Goal: Use online tool/utility: Utilize a website feature to perform a specific function

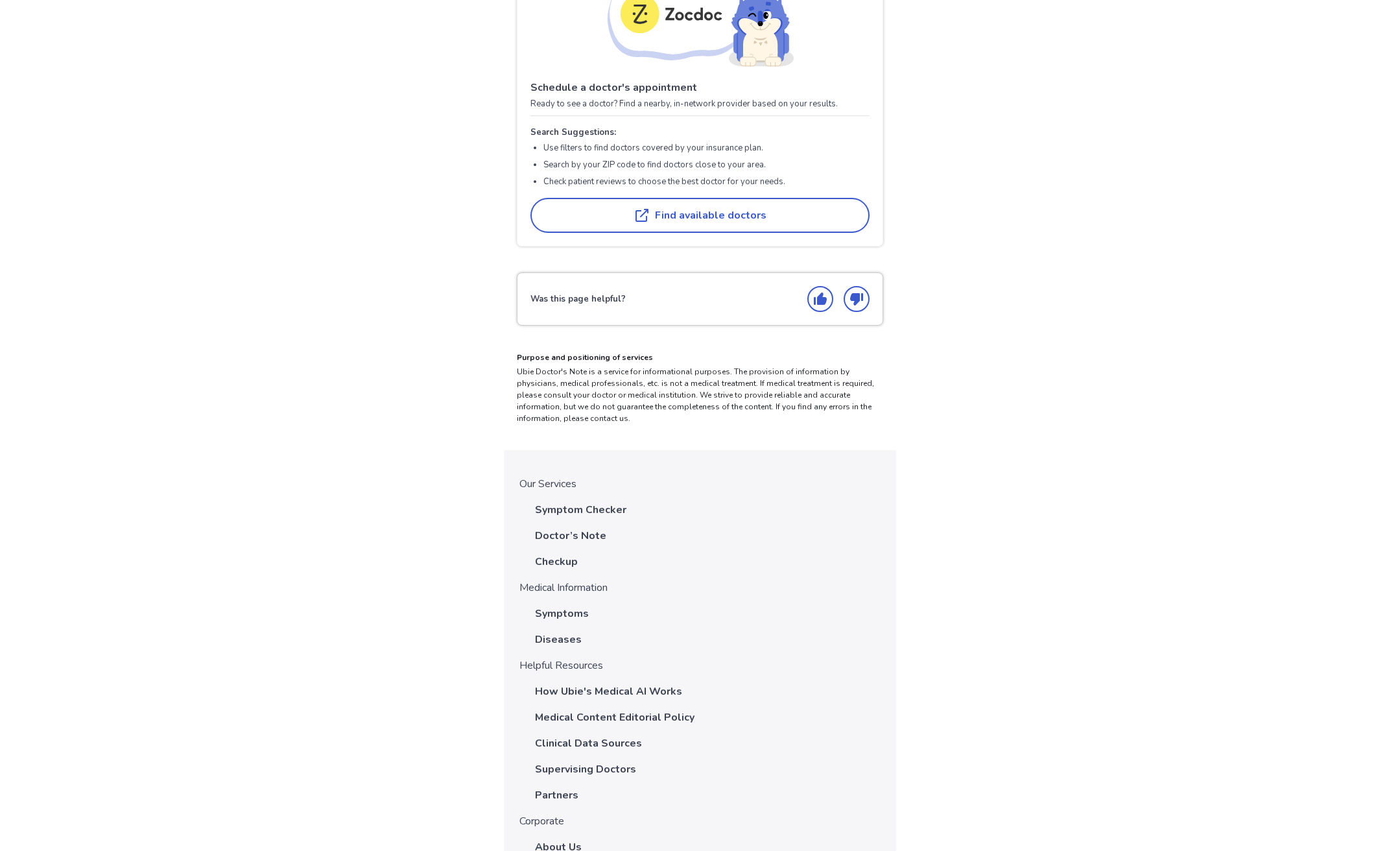
scroll to position [1865, 0]
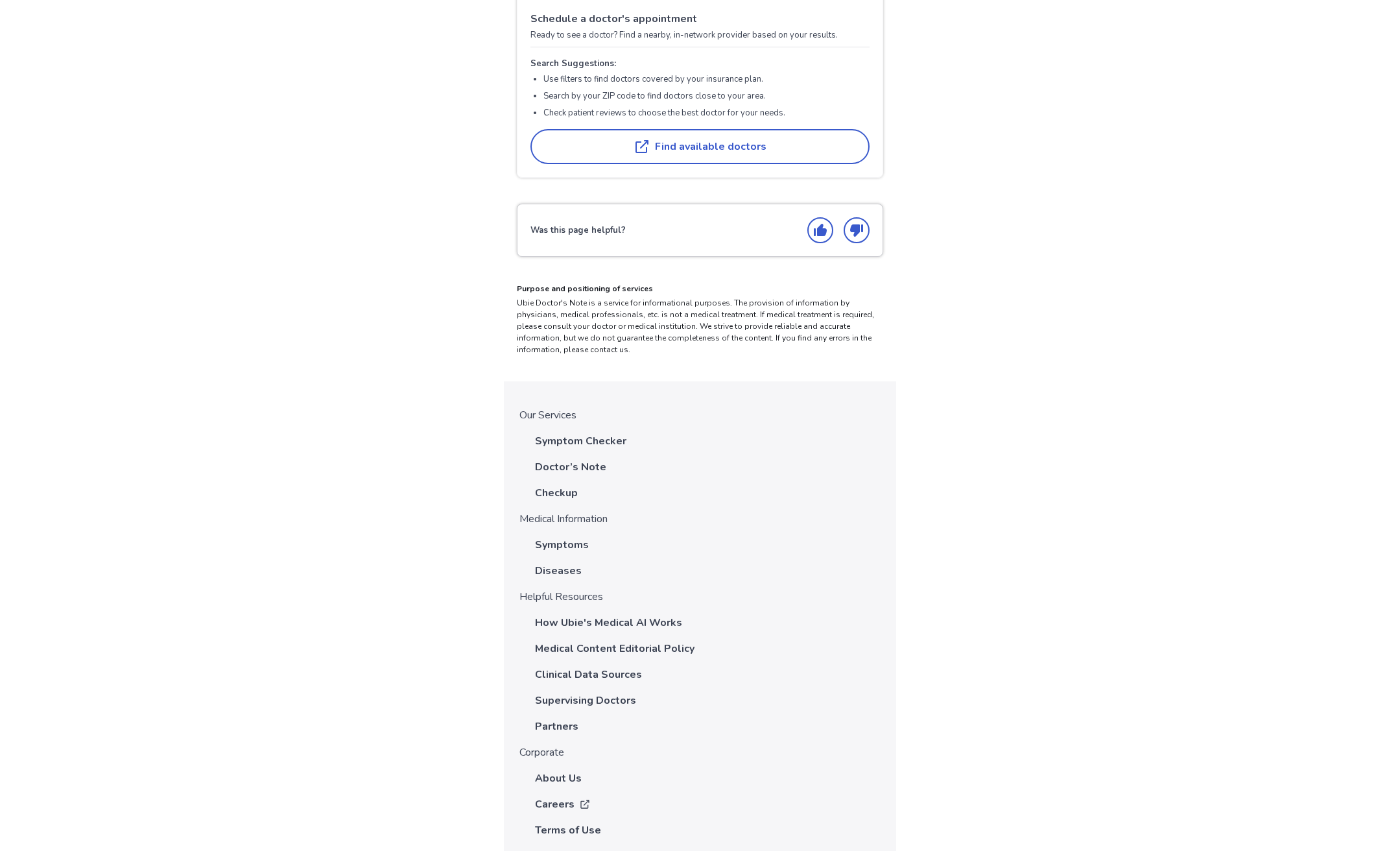
click at [593, 433] on p "Symptom Checker" at bounding box center [580, 441] width 92 height 16
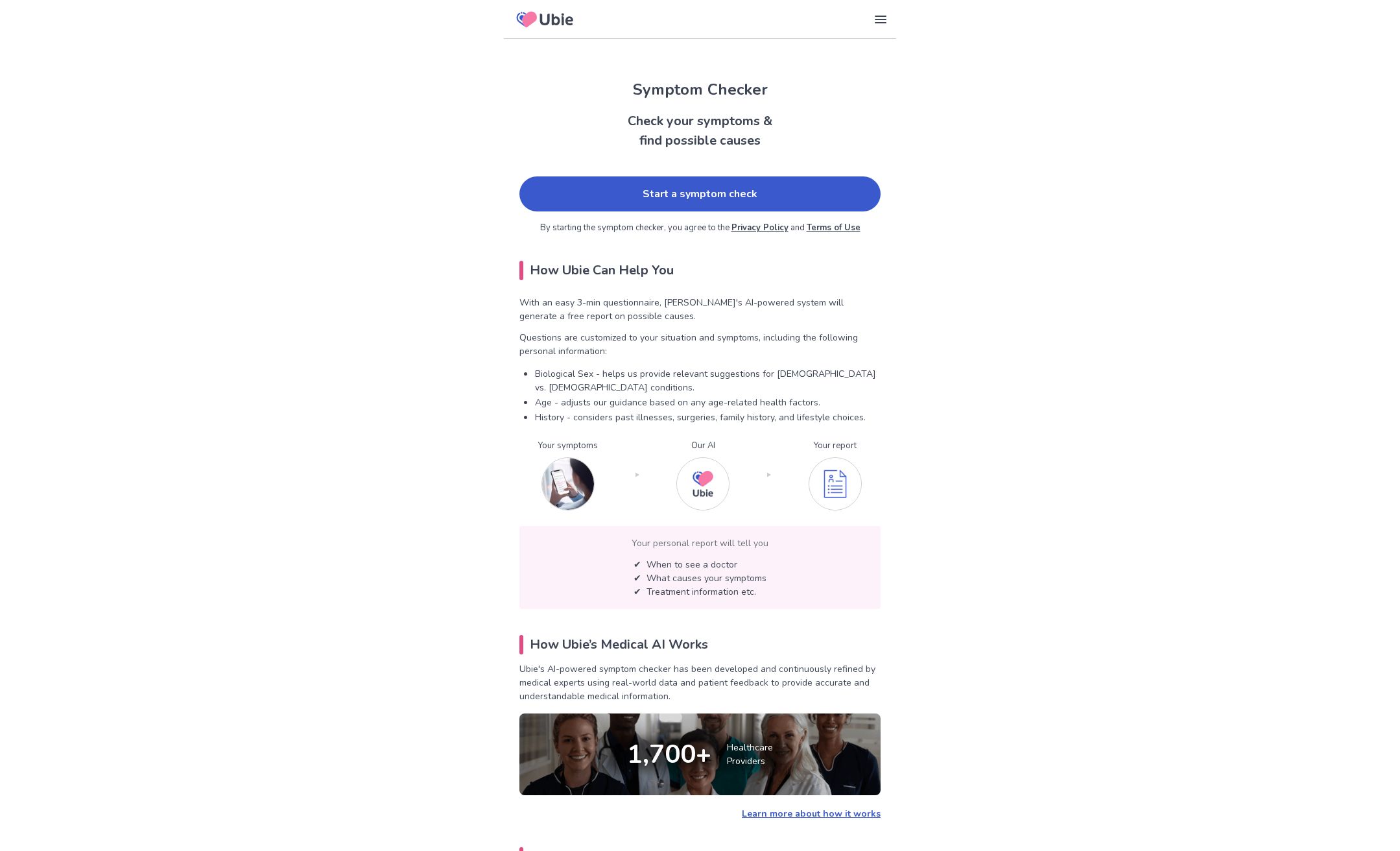
click at [696, 200] on link "Start a symptom check" at bounding box center [699, 194] width 361 height 35
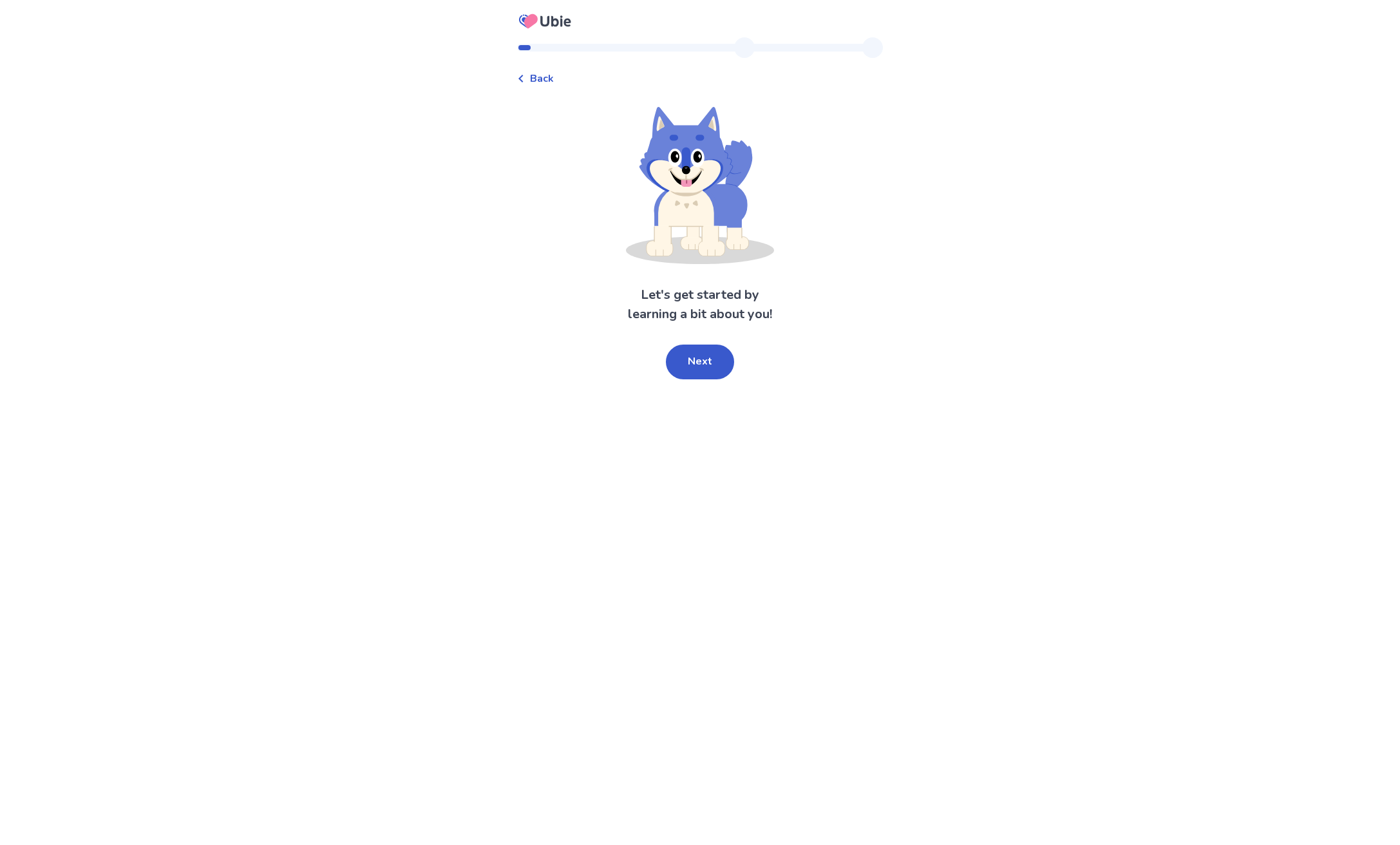
click at [707, 364] on button "Next" at bounding box center [700, 362] width 68 height 35
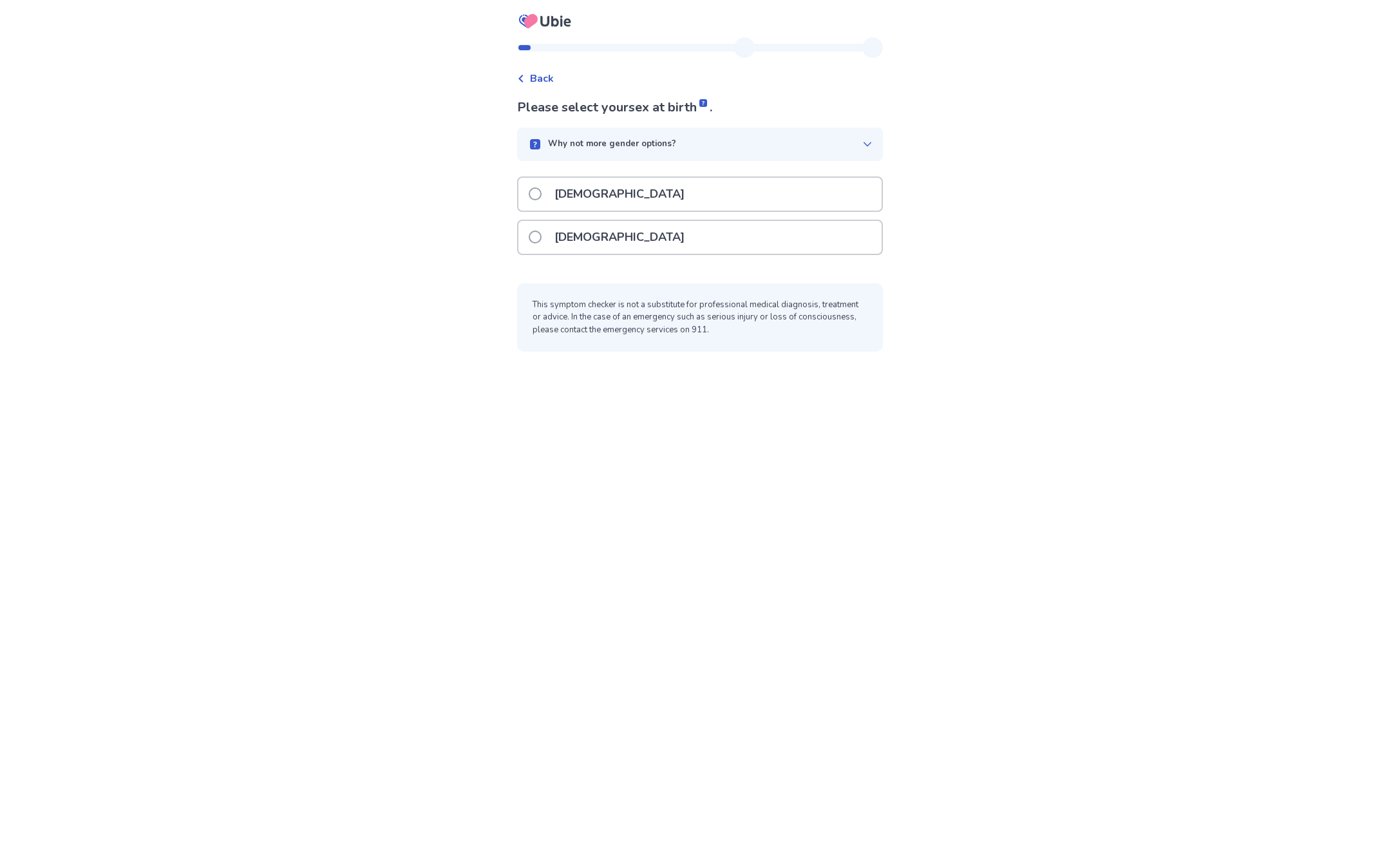
click at [544, 185] on label "[DEMOGRAPHIC_DATA]" at bounding box center [610, 194] width 163 height 33
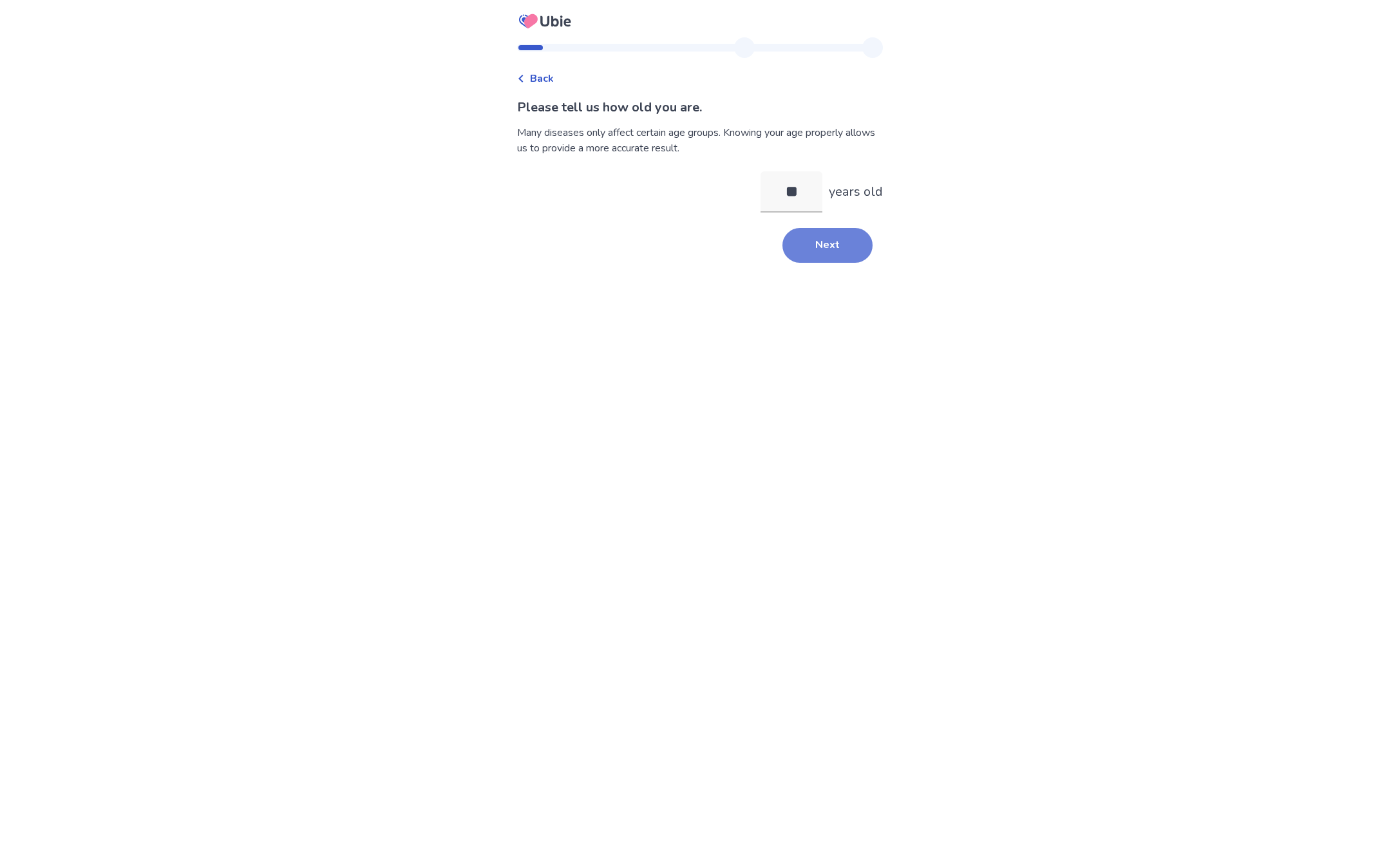
type input "**"
click at [833, 249] on button "Next" at bounding box center [828, 245] width 90 height 35
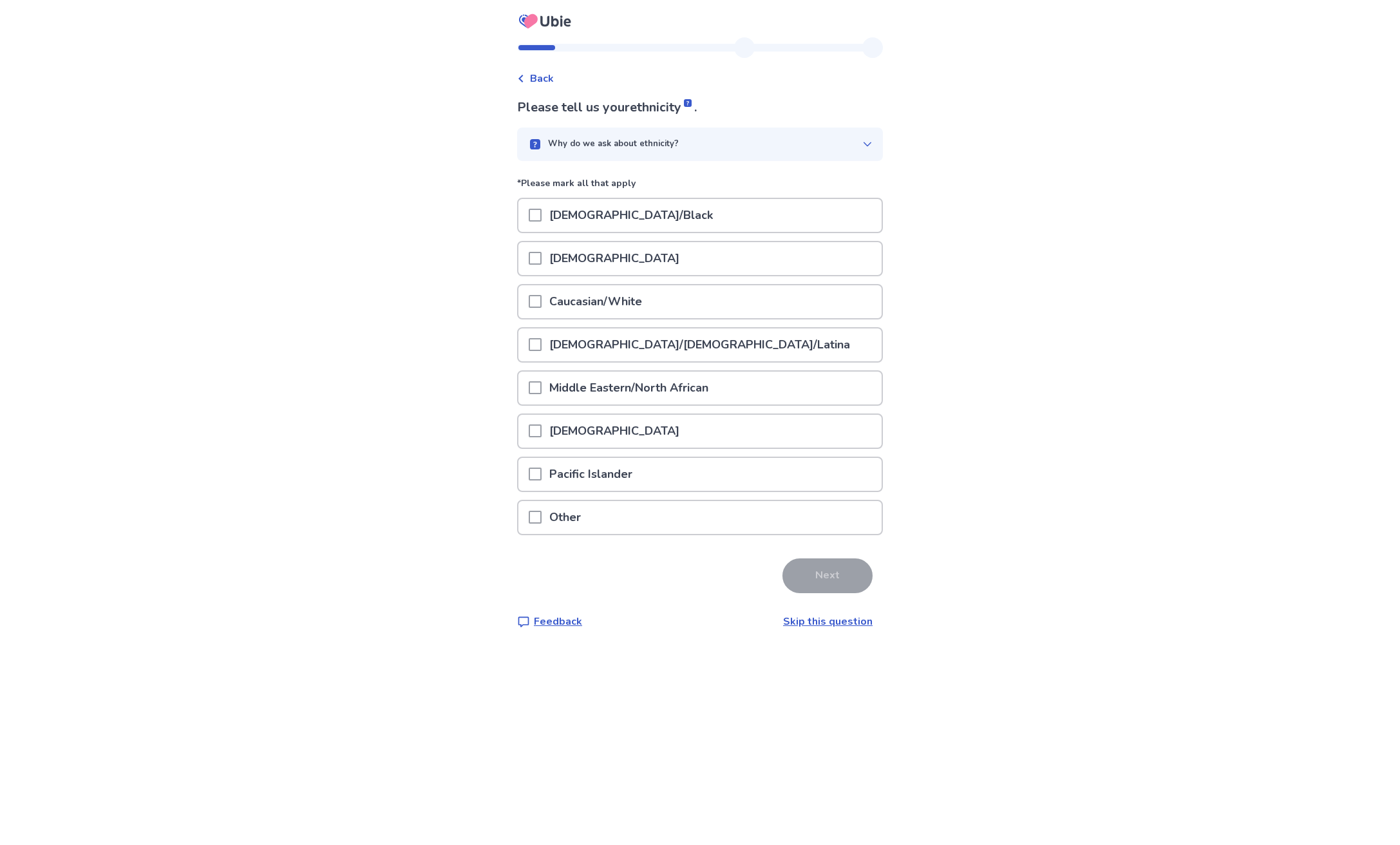
click at [533, 296] on div "Caucasian/White" at bounding box center [700, 302] width 363 height 33
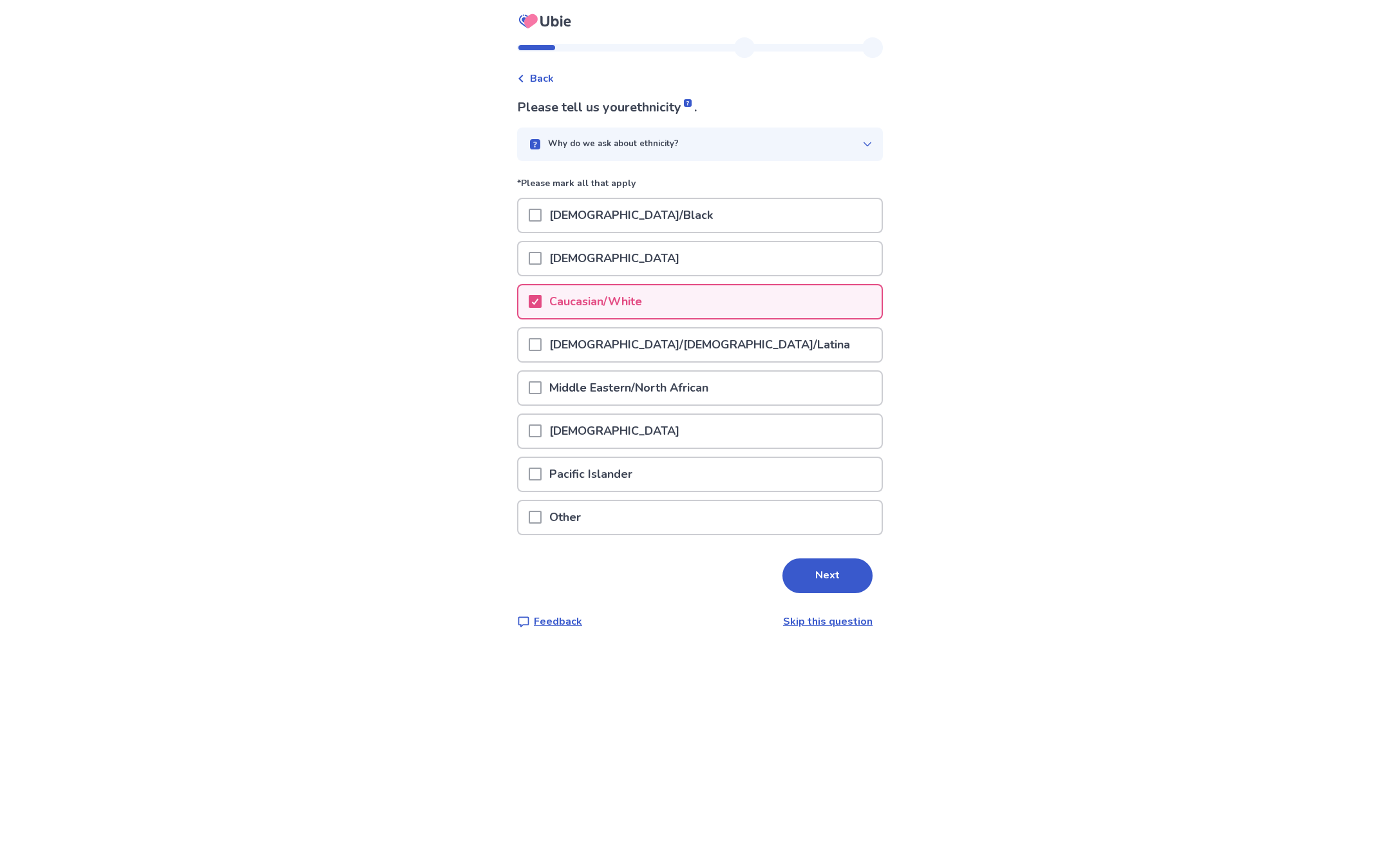
click at [814, 566] on button "Next" at bounding box center [828, 576] width 90 height 35
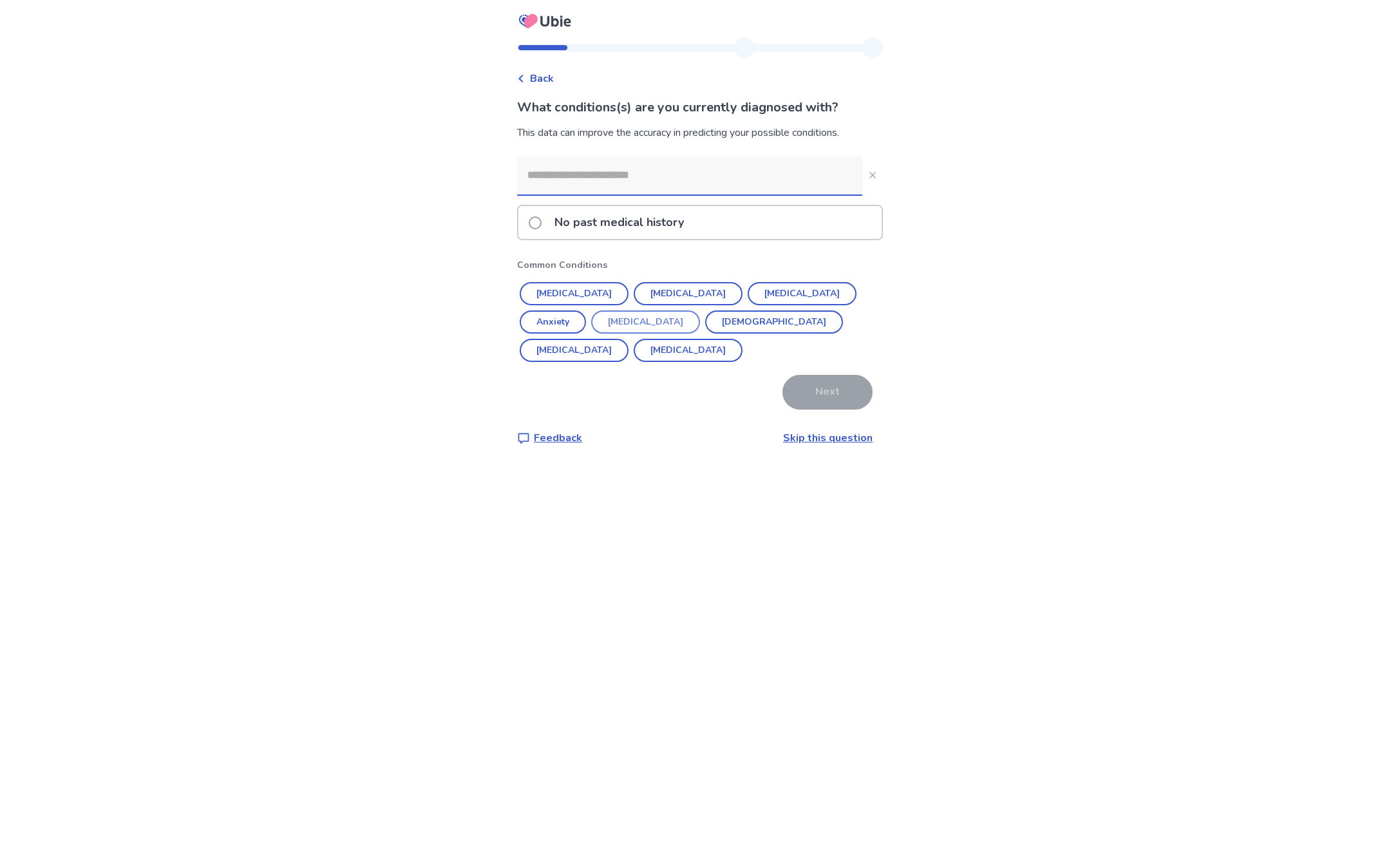
drag, startPoint x: 647, startPoint y: 293, endPoint x: 613, endPoint y: 293, distance: 34.0
click at [646, 293] on button "[MEDICAL_DATA]" at bounding box center [688, 294] width 109 height 23
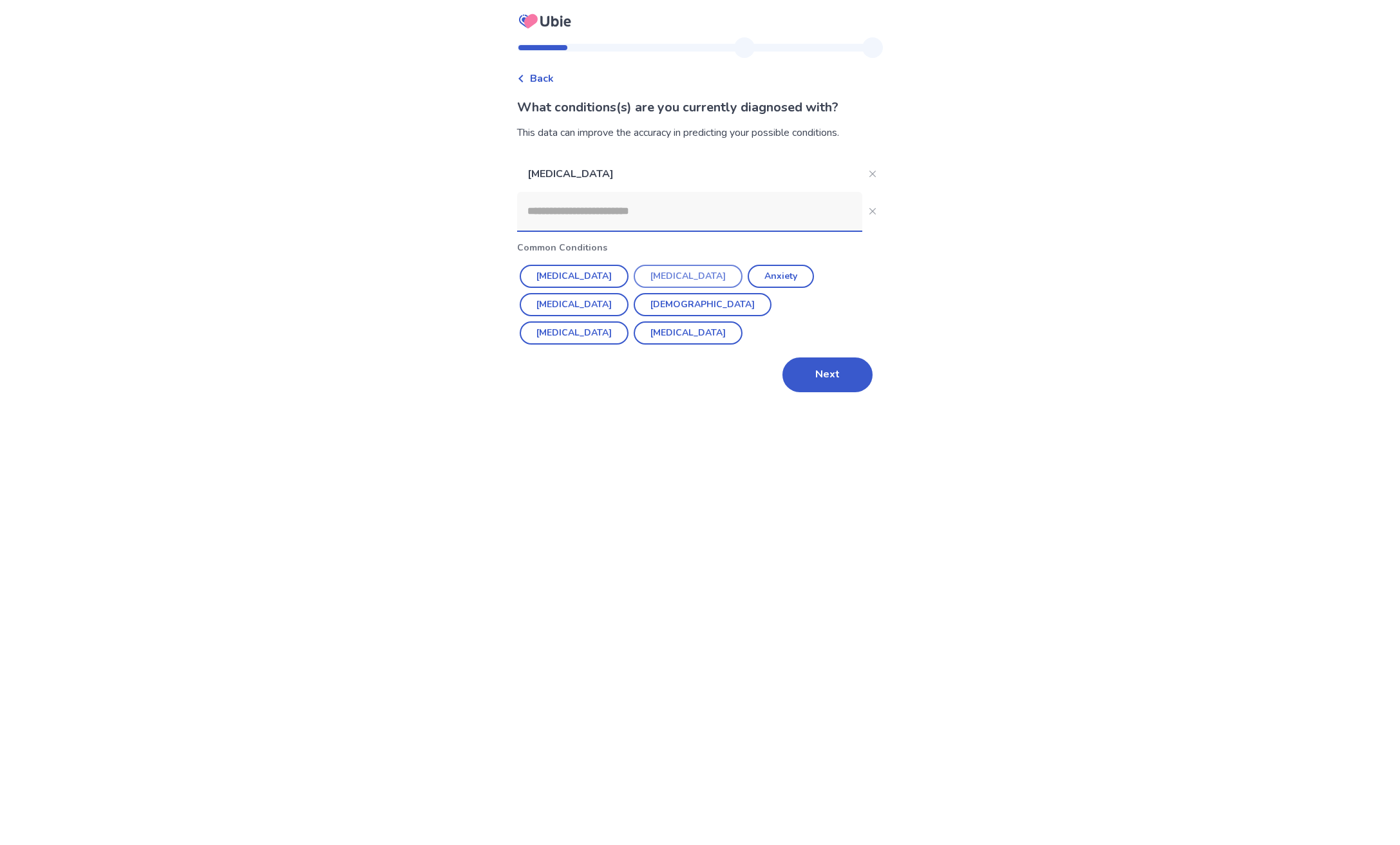
click at [653, 274] on button "[MEDICAL_DATA]" at bounding box center [688, 276] width 109 height 23
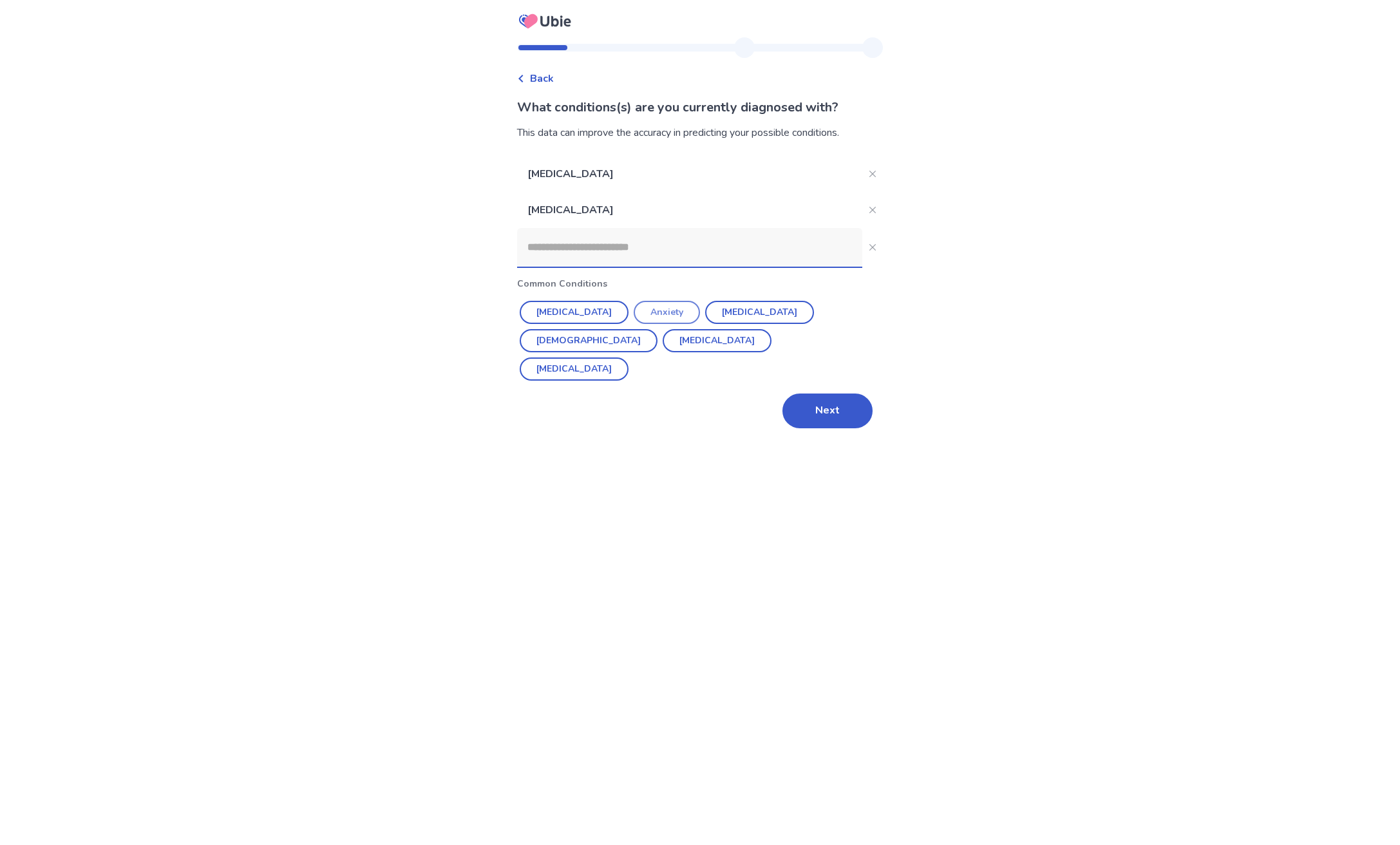
click at [651, 308] on button "Anxiety" at bounding box center [667, 312] width 67 height 23
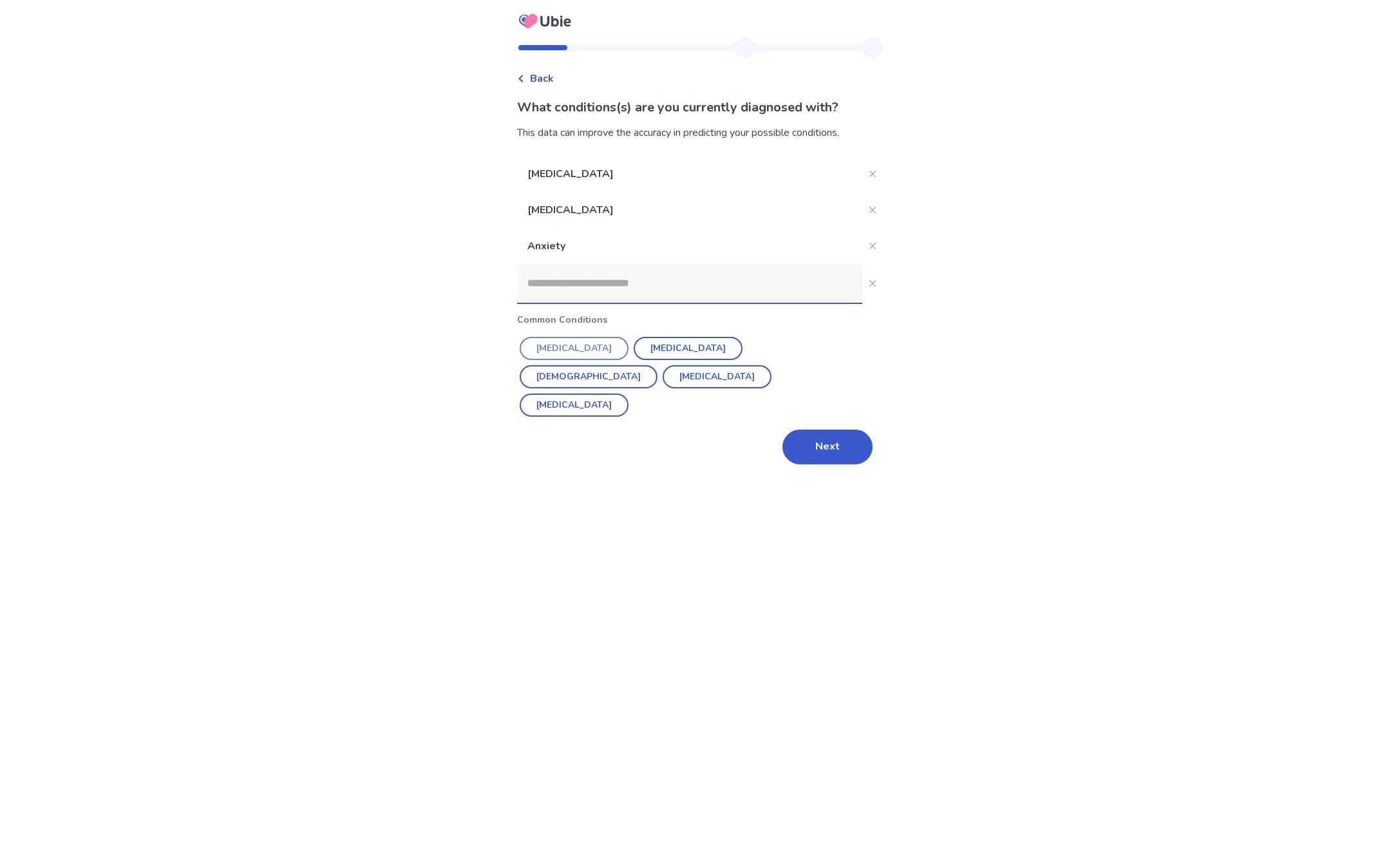
click at [663, 373] on button "[MEDICAL_DATA]" at bounding box center [717, 377] width 109 height 23
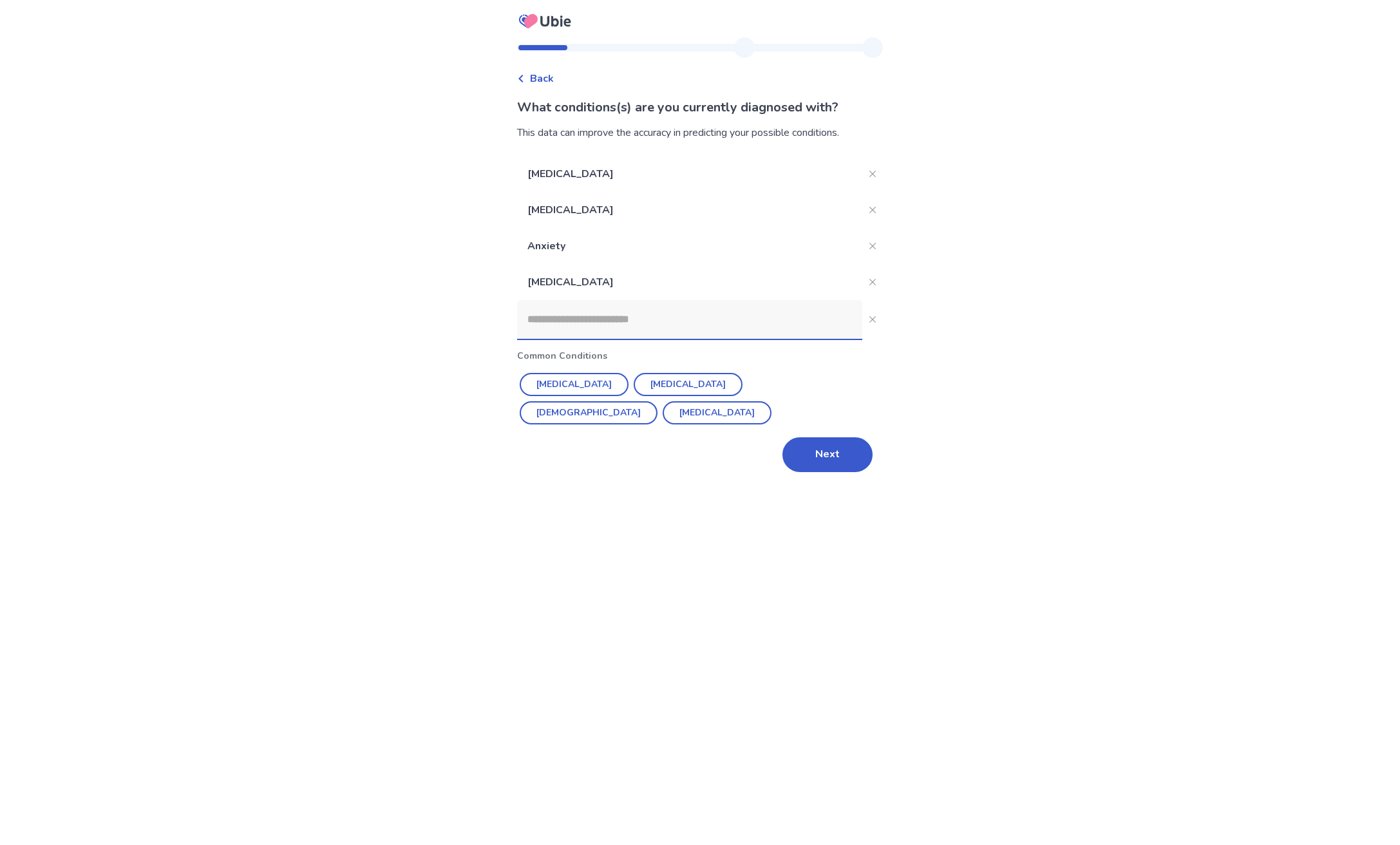
click at [825, 455] on button "Next" at bounding box center [828, 455] width 90 height 35
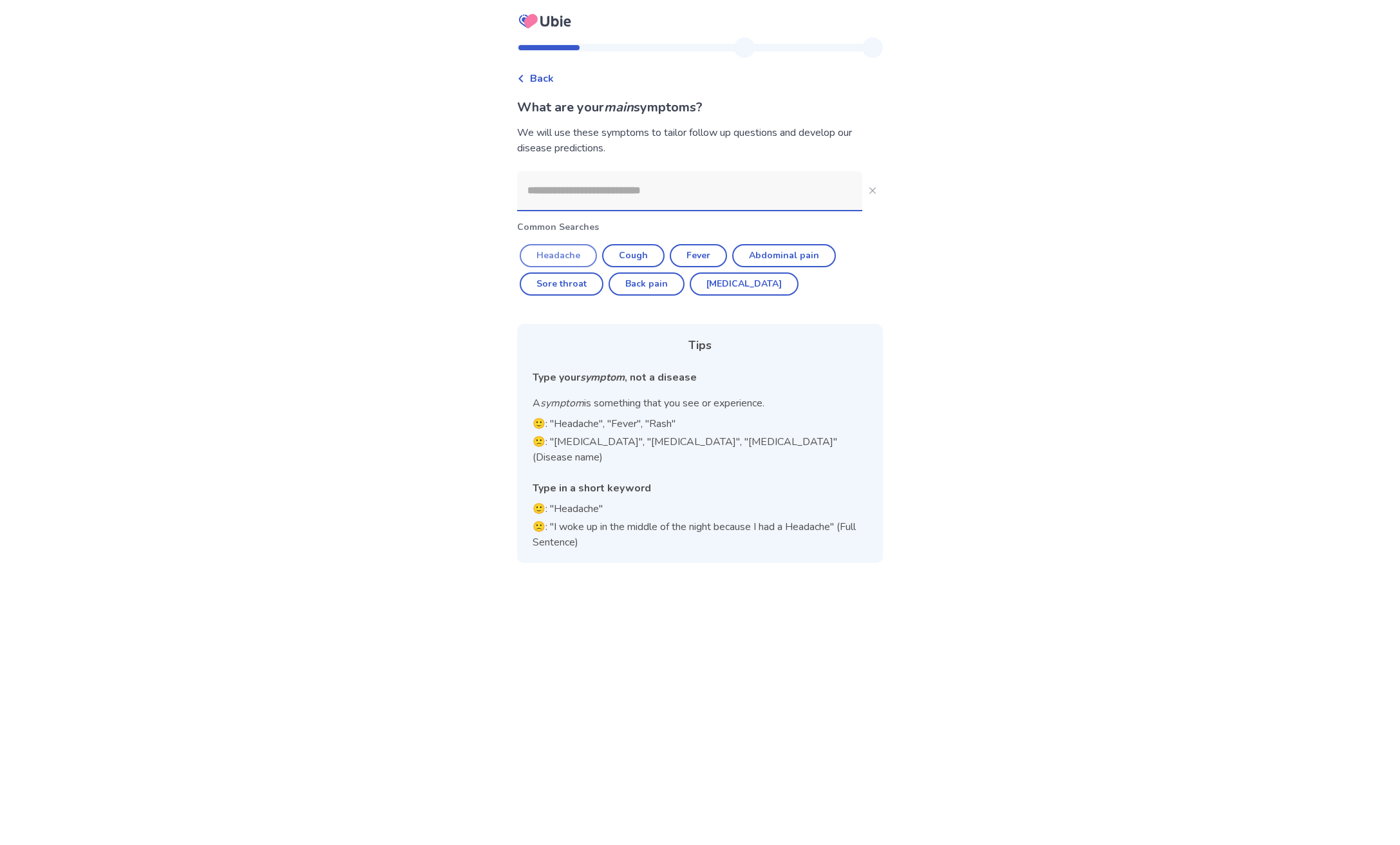
click at [579, 253] on button "Headache" at bounding box center [558, 256] width 78 height 23
type input "********"
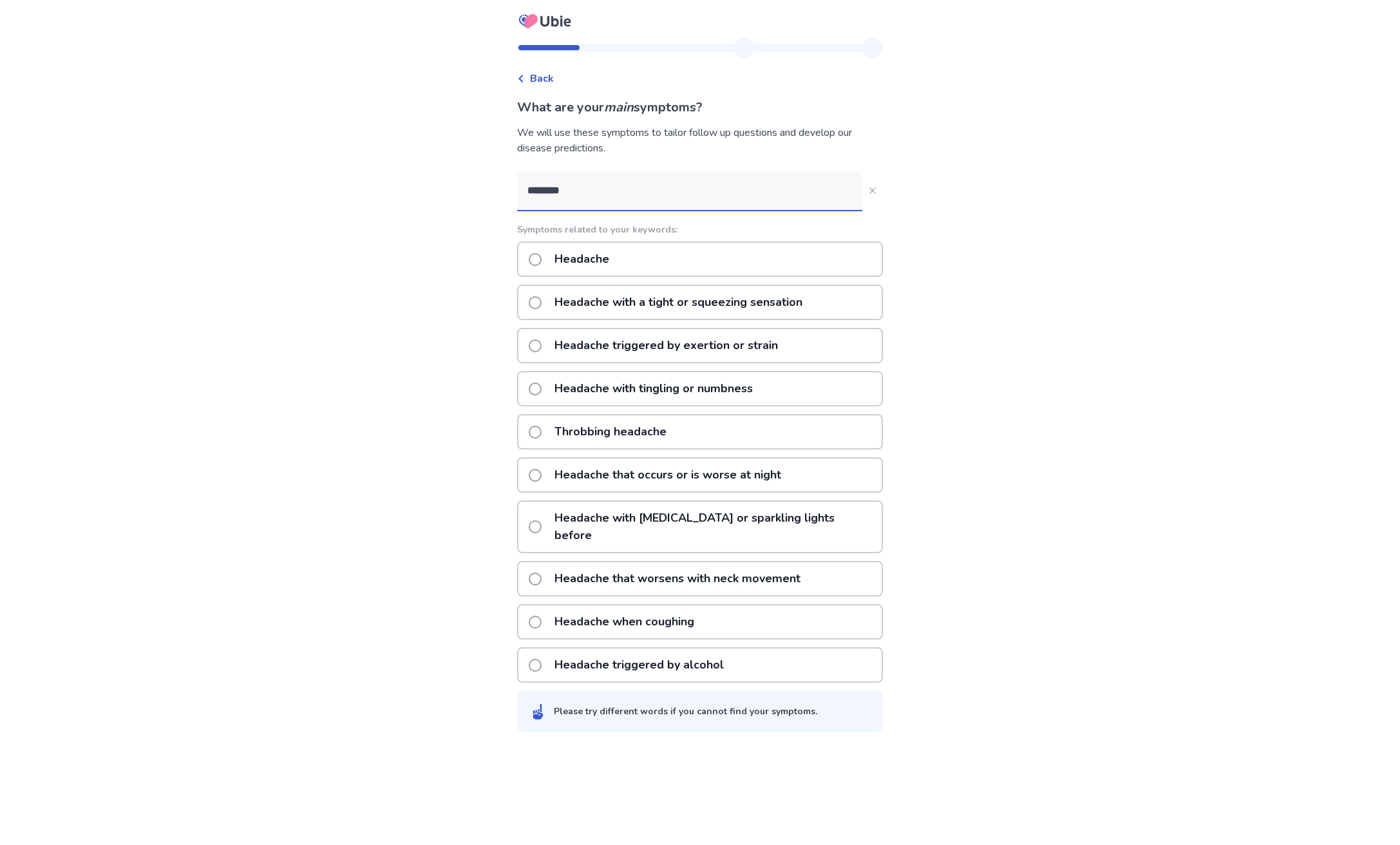
click at [581, 253] on p "Headache" at bounding box center [581, 259] width 70 height 33
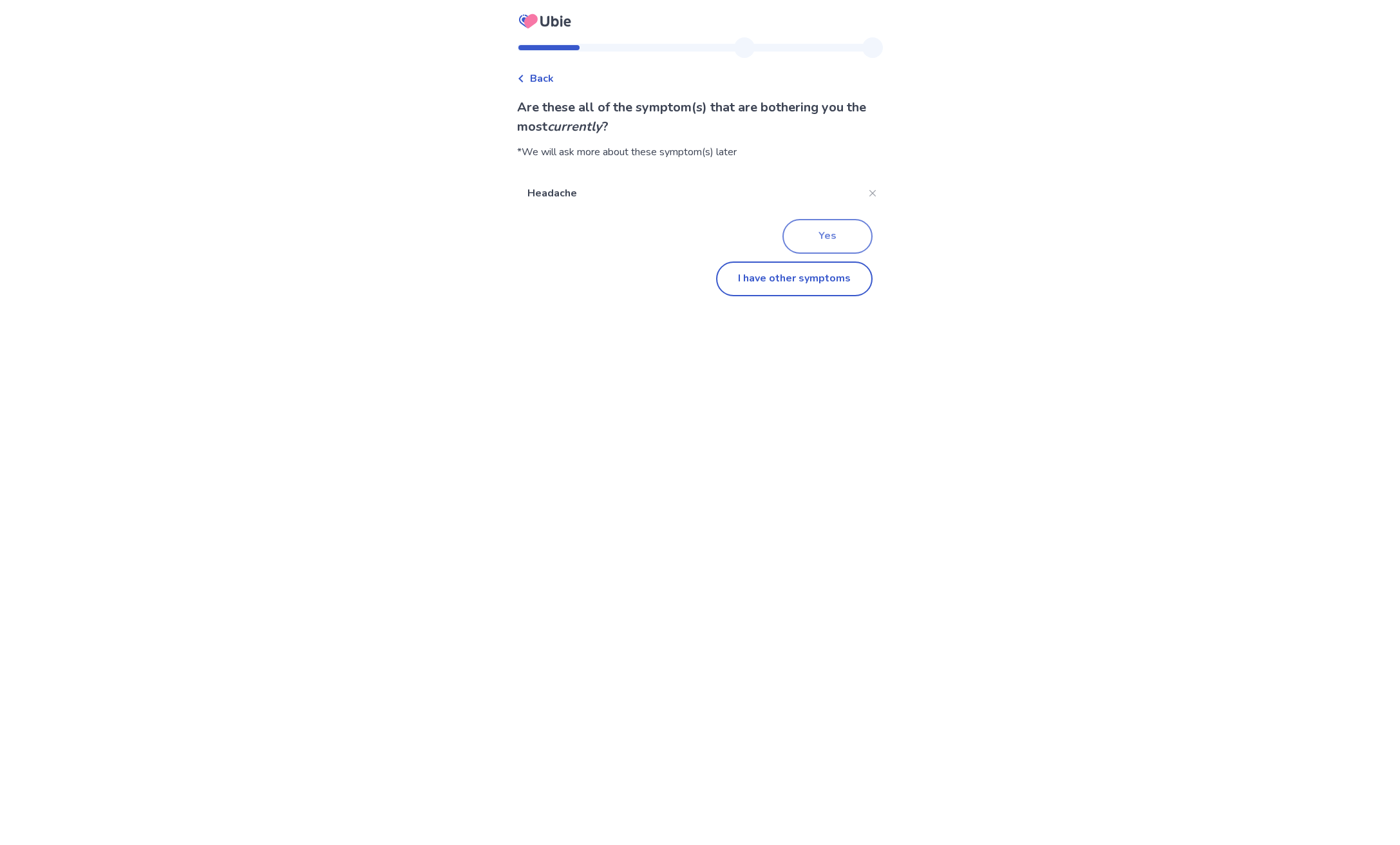
click at [814, 231] on button "Yes" at bounding box center [828, 236] width 90 height 35
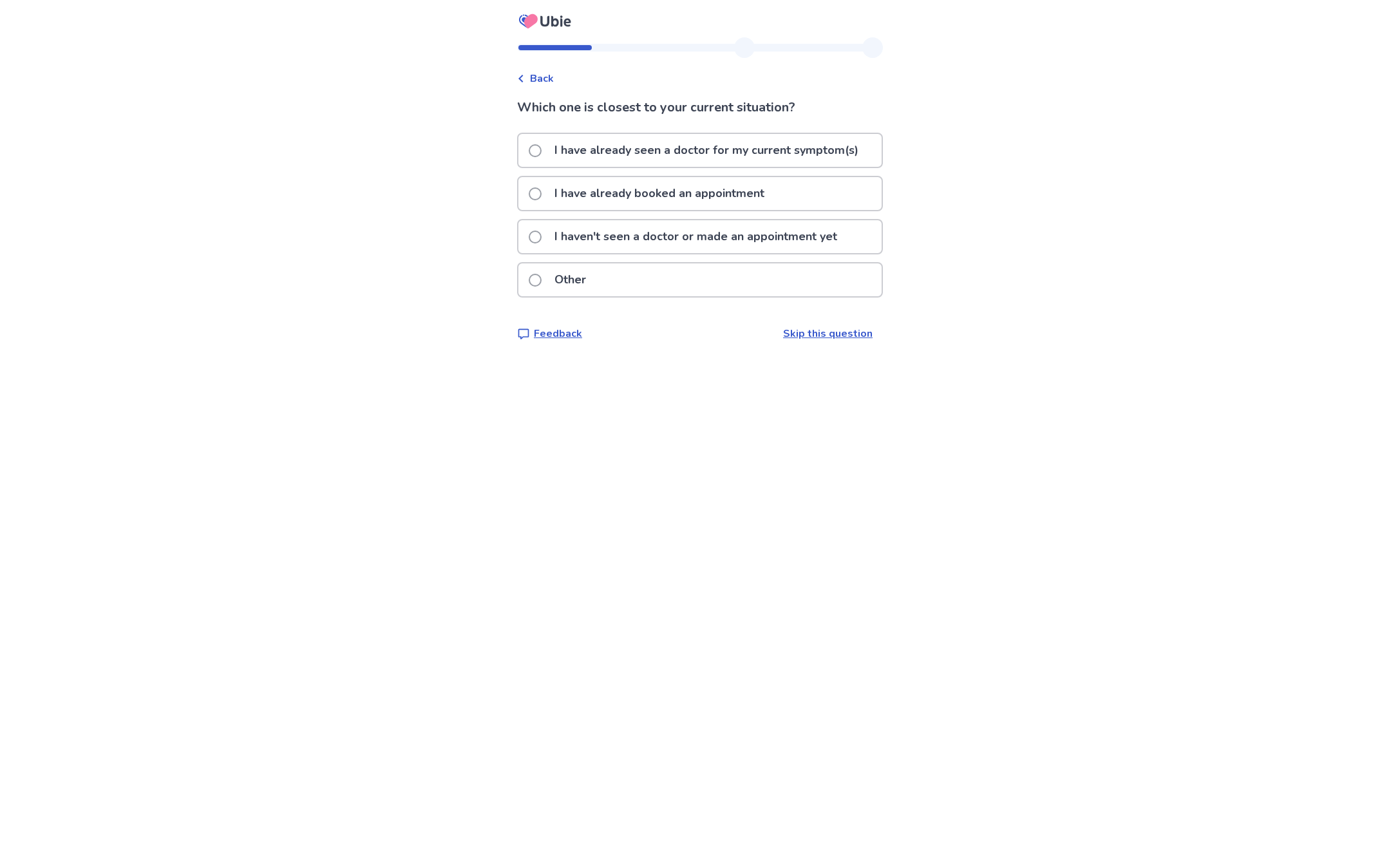
click at [580, 151] on p "I have already seen a doctor for my current symptom(s)" at bounding box center [706, 150] width 319 height 33
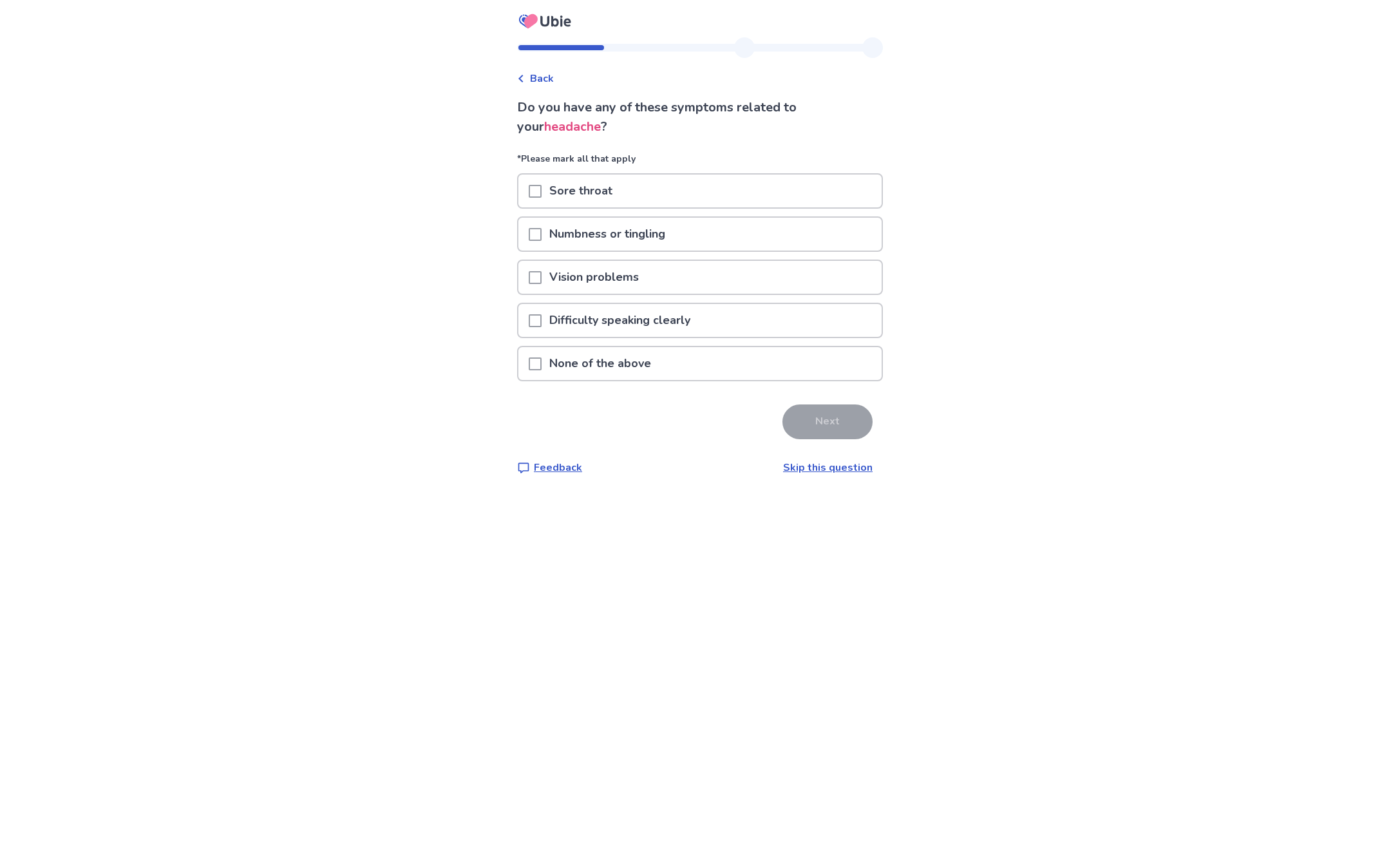
click at [585, 364] on p "None of the above" at bounding box center [600, 363] width 117 height 33
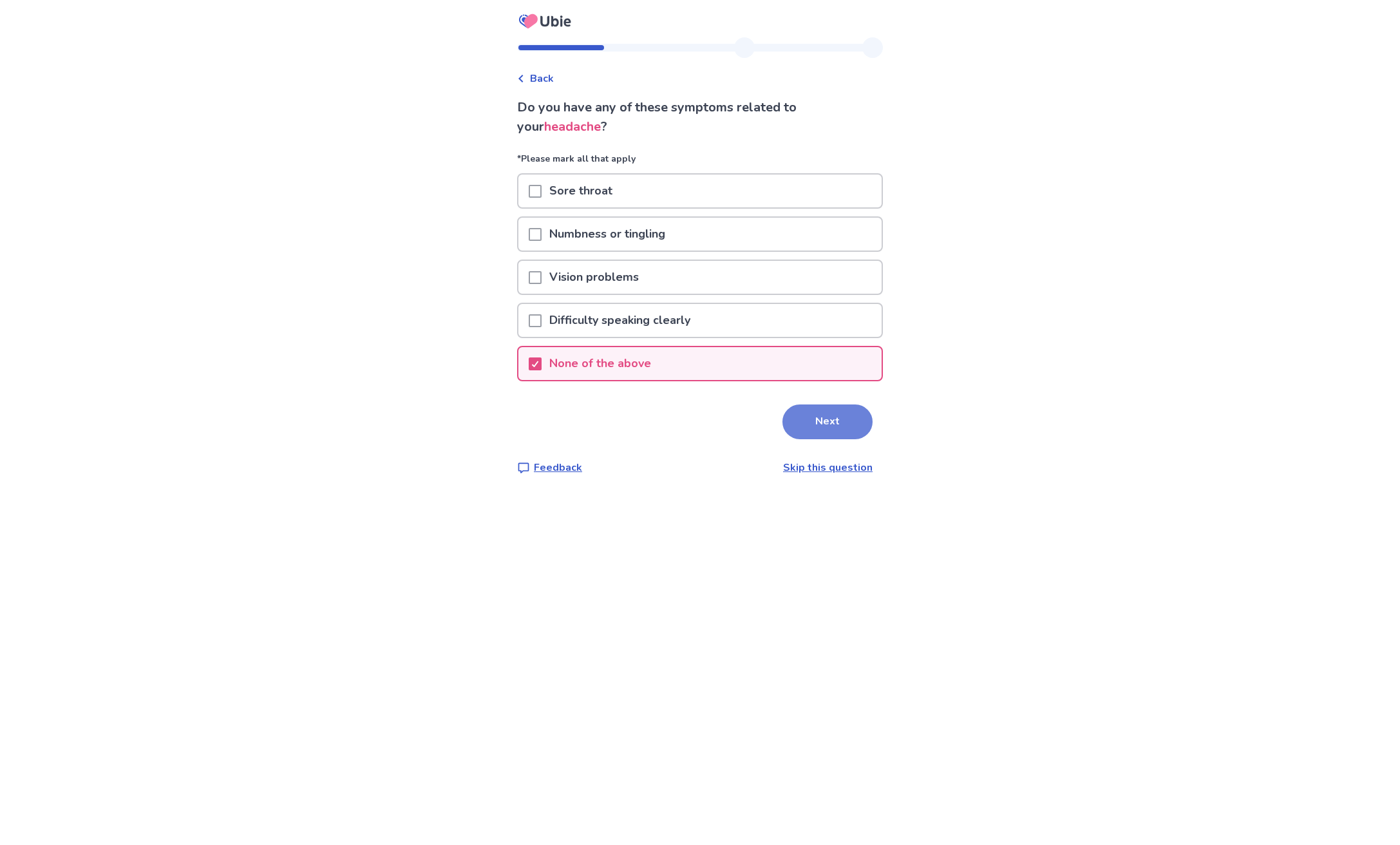
click at [796, 422] on button "Next" at bounding box center [828, 422] width 90 height 35
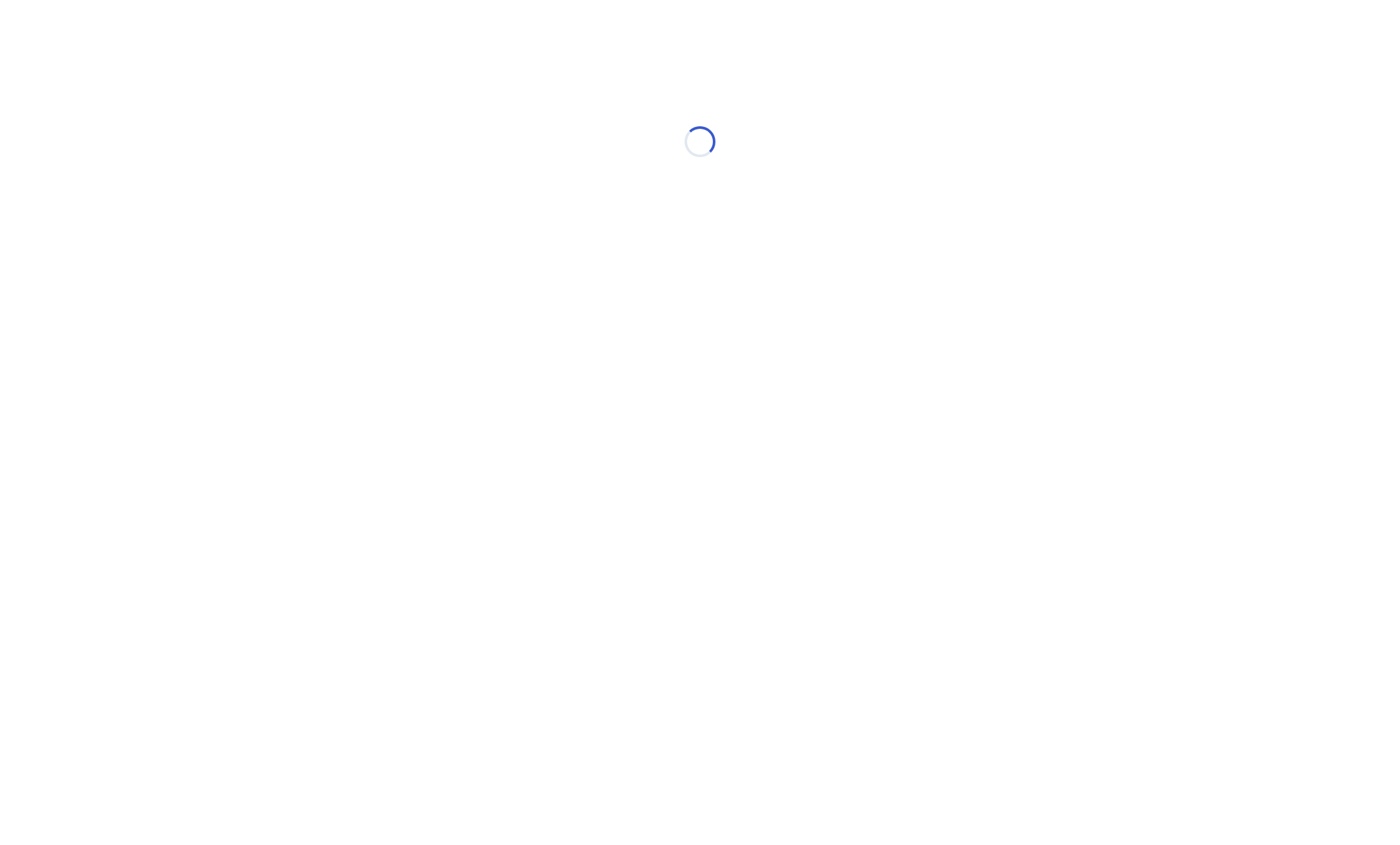
select select "*"
